Goal: Find specific page/section: Find specific page/section

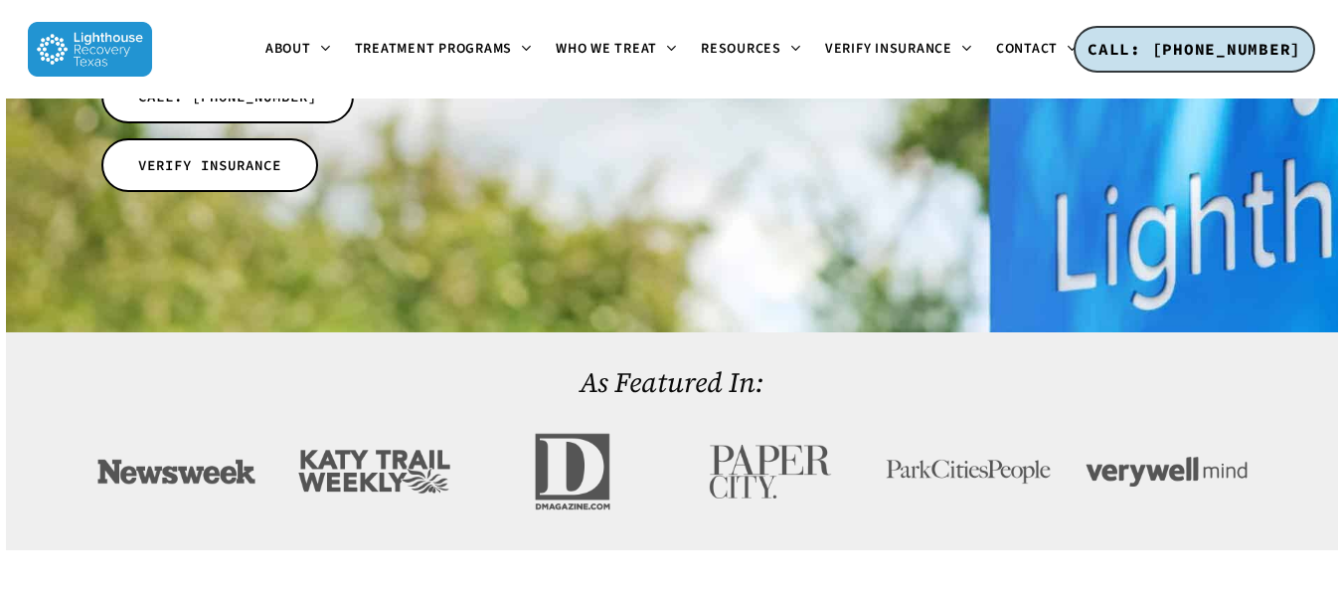
scroll to position [597, 0]
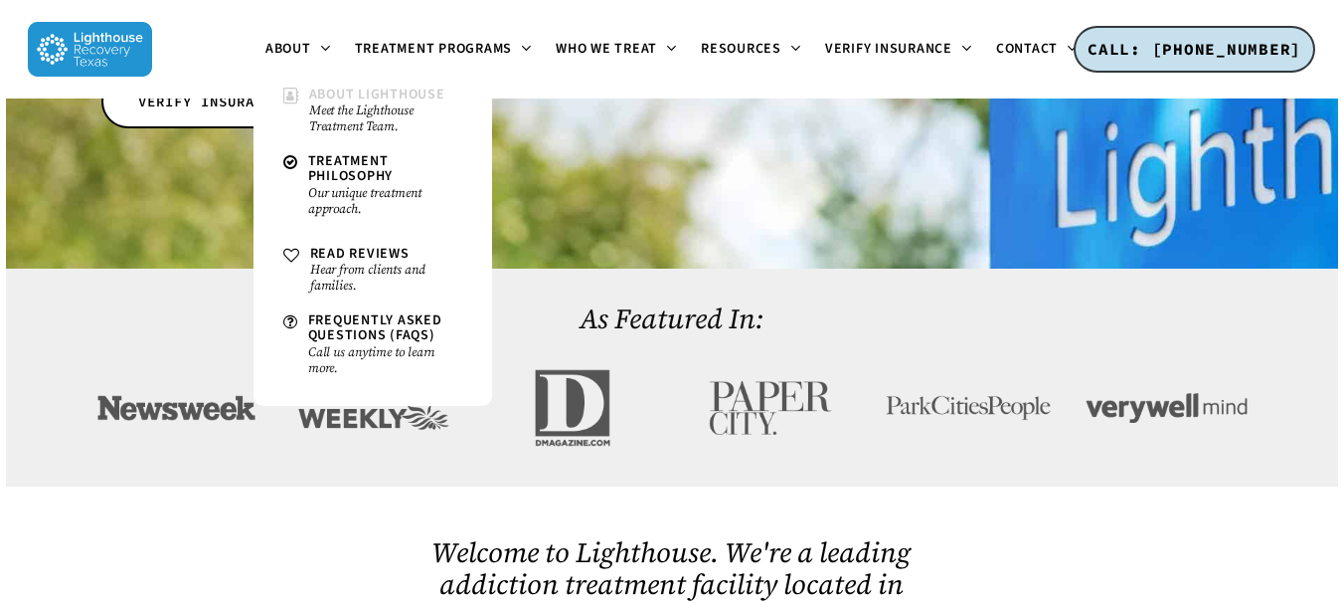
click at [323, 104] on small "Meet the Lighthouse Treatment Team." at bounding box center [385, 118] width 153 height 32
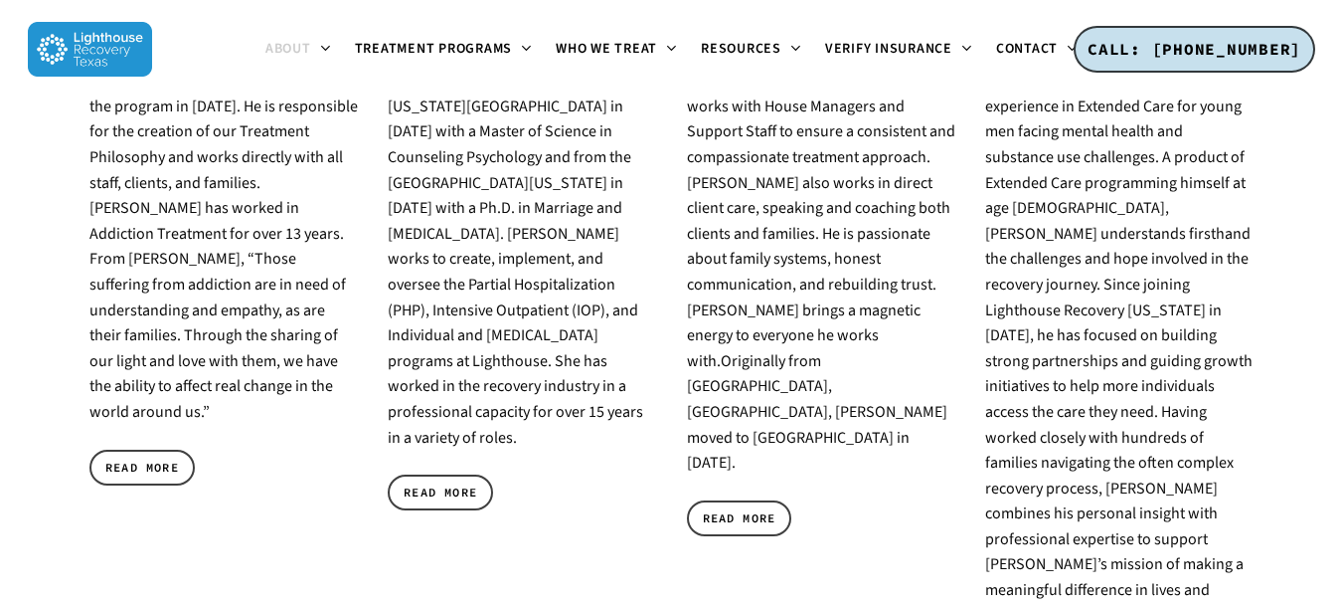
scroll to position [1277, 0]
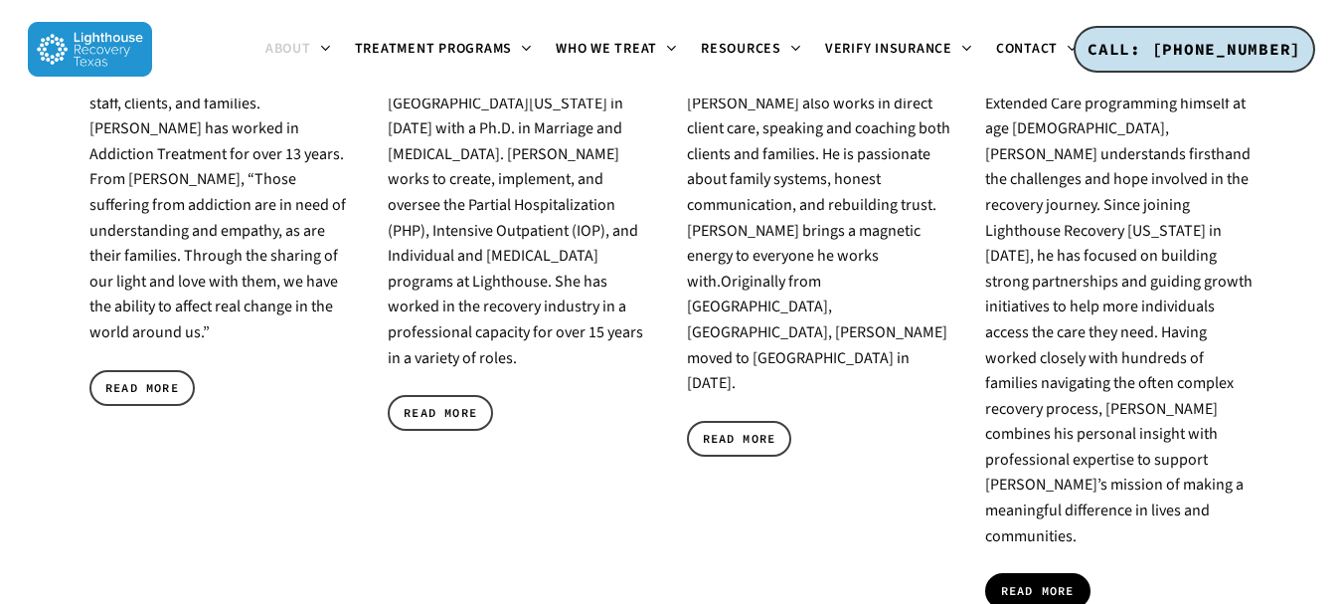
click at [1047, 581] on span "READ MORE" at bounding box center [1038, 591] width 74 height 20
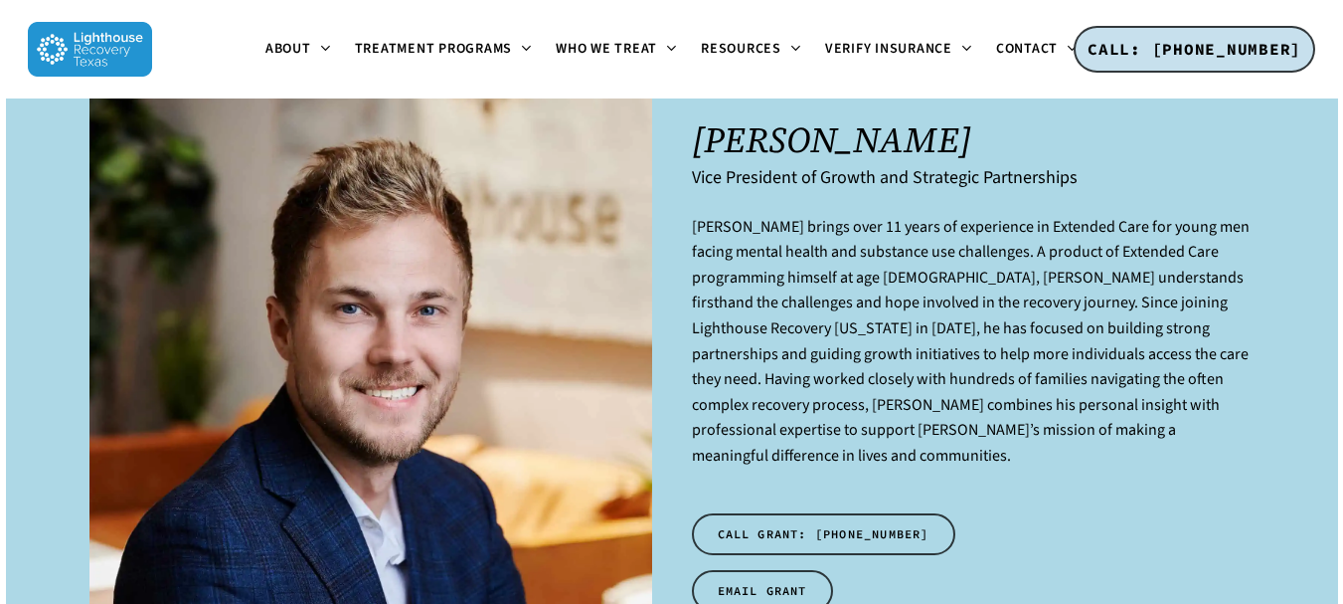
scroll to position [99, 0]
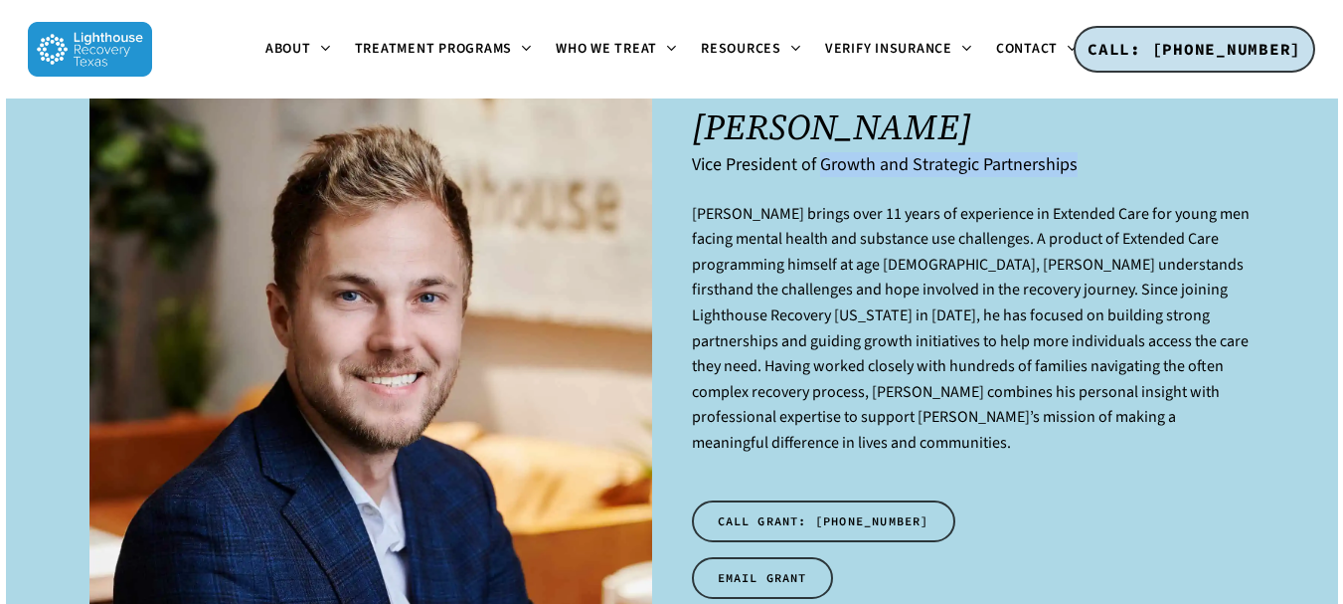
drag, startPoint x: 821, startPoint y: 173, endPoint x: 1071, endPoint y: 175, distance: 249.6
click at [1071, 175] on h6 "Vice President of Growth and Strategic Partnerships" at bounding box center [973, 164] width 562 height 21
drag, startPoint x: 695, startPoint y: 176, endPoint x: 1059, endPoint y: 193, distance: 364.3
click at [1059, 193] on div "Grant Young Vice President of Growth and Strategic Partnerships Grant Young bri…" at bounding box center [973, 348] width 562 height 522
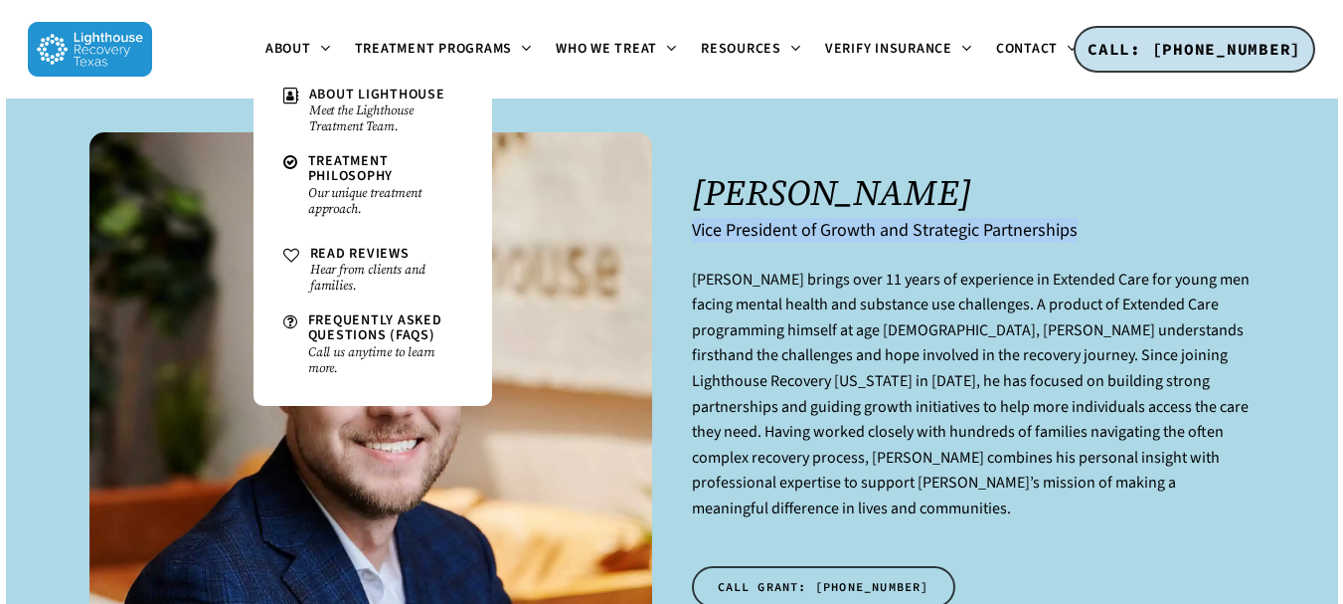
scroll to position [0, 0]
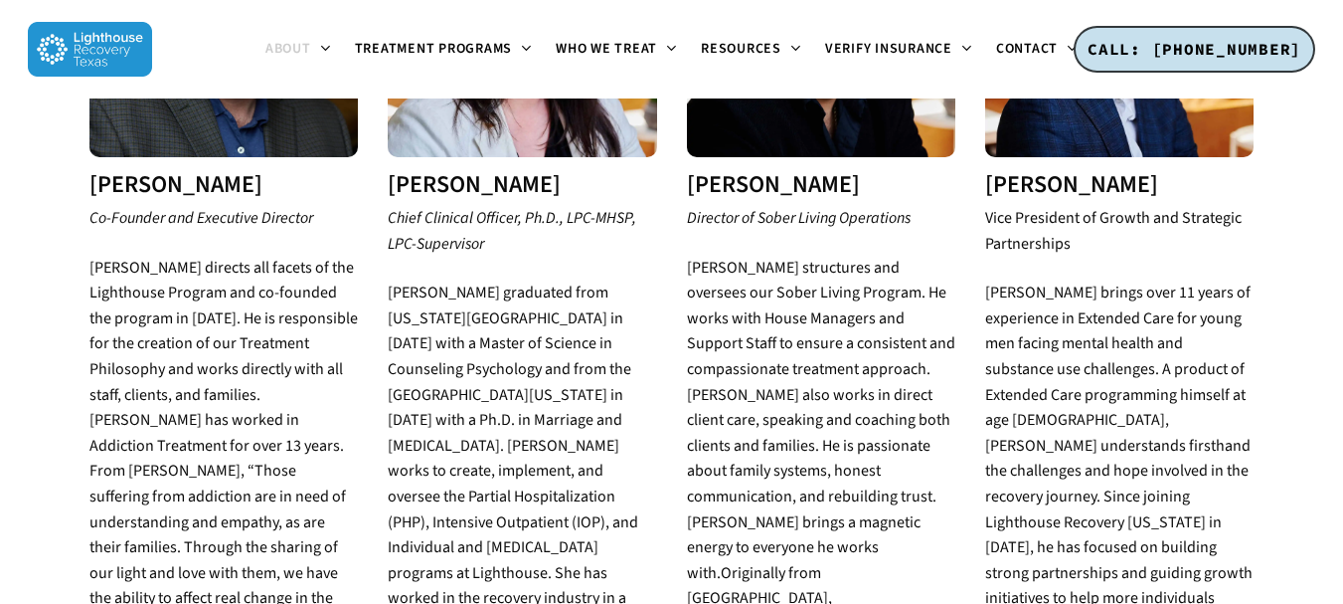
scroll to position [780, 0]
